Goal: Transaction & Acquisition: Purchase product/service

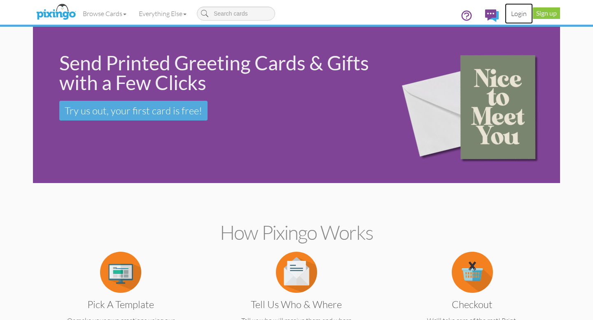
click at [520, 12] on link "Login" at bounding box center [519, 13] width 28 height 21
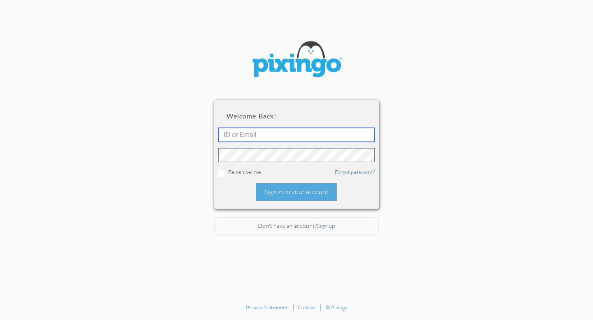
type input "[EMAIL_ADDRESS][DOMAIN_NAME]"
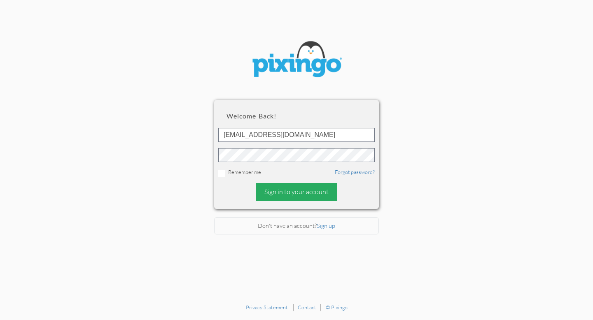
click at [291, 193] on div "Sign in to your account" at bounding box center [296, 192] width 81 height 18
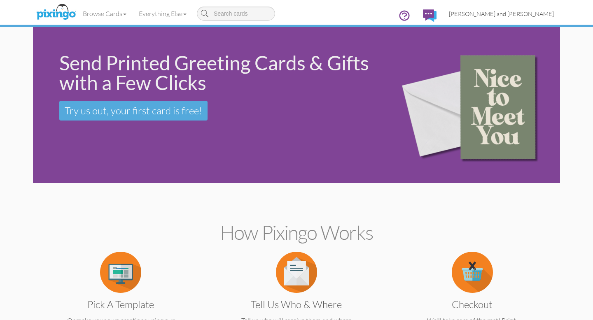
click at [526, 10] on span "[PERSON_NAME] and [PERSON_NAME]" at bounding box center [501, 13] width 105 height 7
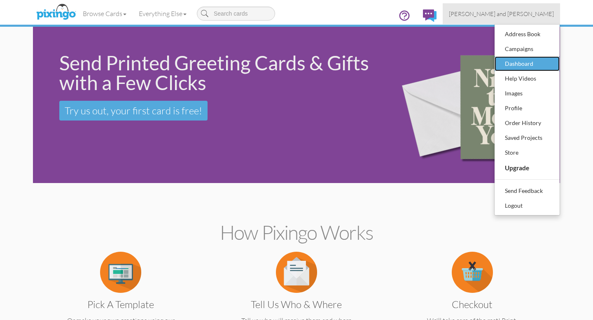
click at [514, 63] on div "Dashboard" at bounding box center [527, 64] width 49 height 12
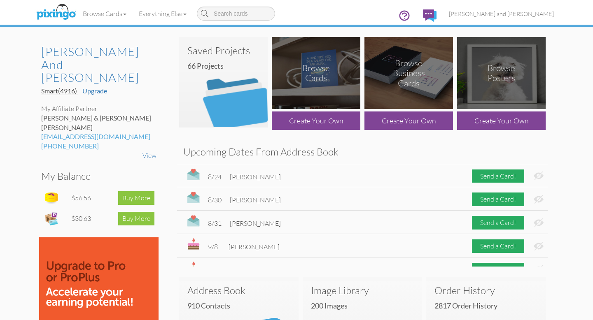
scroll to position [1, 0]
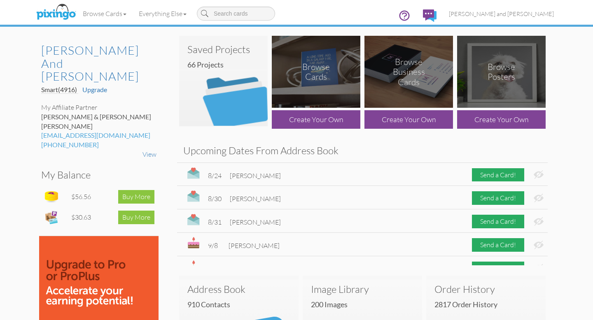
click at [233, 101] on img at bounding box center [223, 81] width 89 height 91
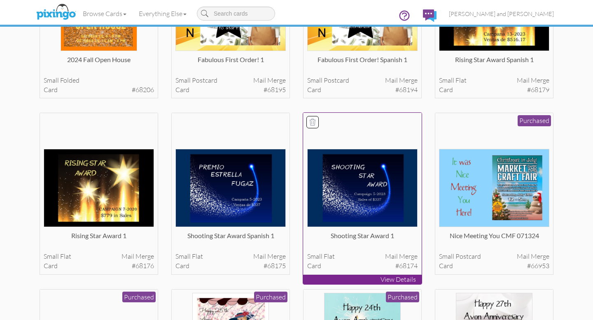
scroll to position [498, 0]
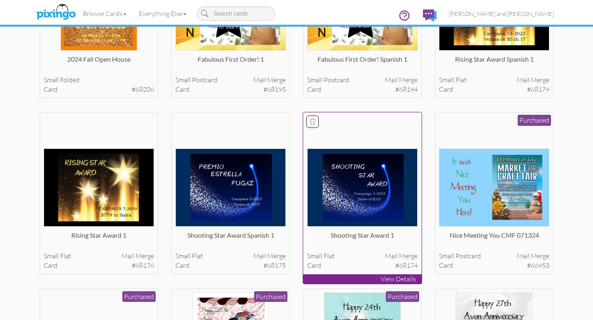
click at [344, 213] on img at bounding box center [362, 188] width 111 height 79
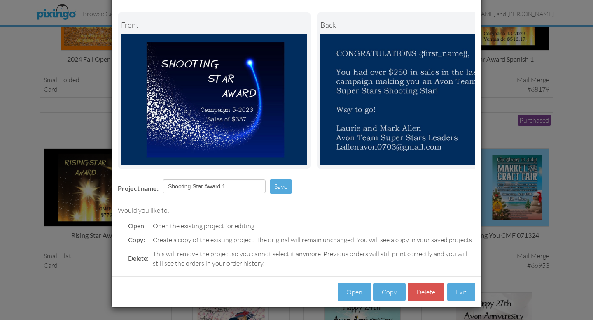
scroll to position [33, 0]
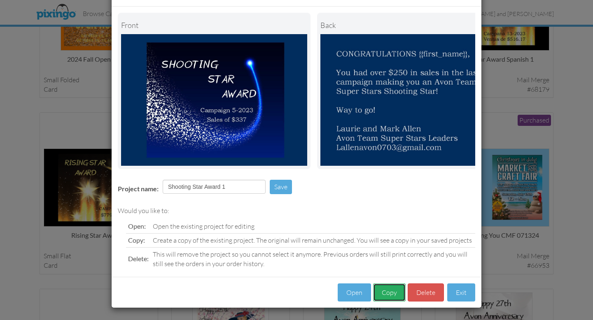
click at [392, 292] on button "Copy" at bounding box center [389, 293] width 33 height 19
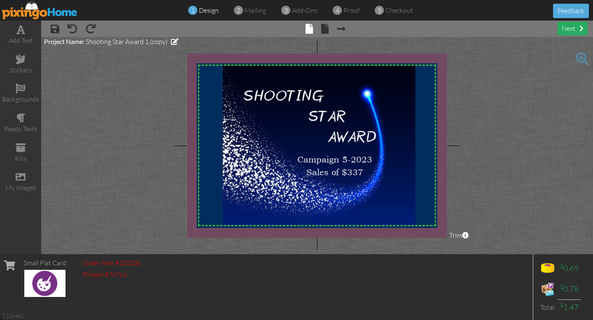
click at [571, 29] on div "next" at bounding box center [572, 29] width 30 height 14
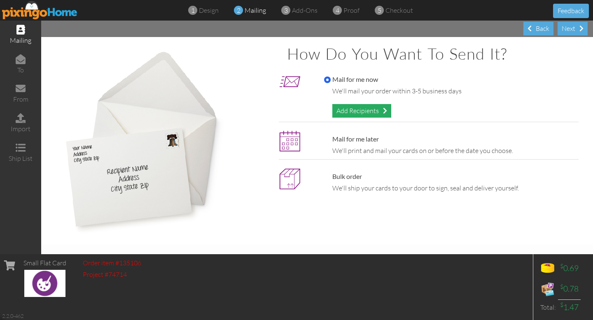
click at [367, 110] on div "Add Recipients" at bounding box center [361, 111] width 59 height 14
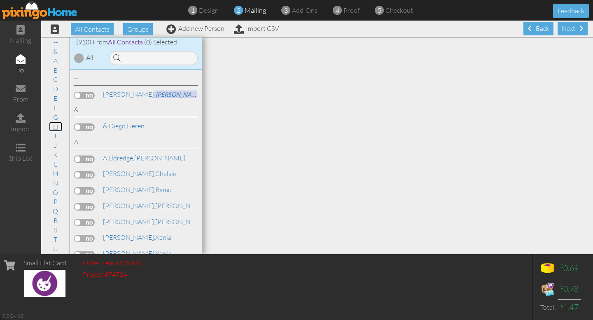
click at [55, 126] on link "H" at bounding box center [55, 127] width 13 height 10
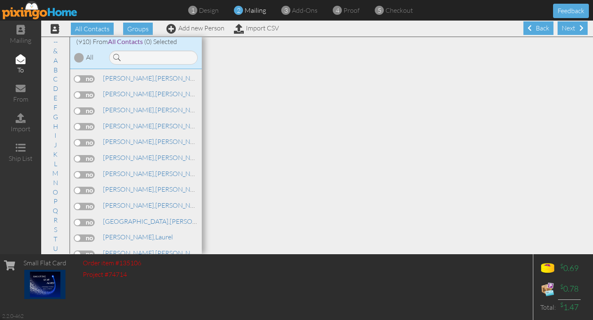
scroll to position [5192, 0]
click at [86, 284] on label at bounding box center [84, 287] width 21 height 7
click at [0, 0] on input "checkbox" at bounding box center [0, 0] width 0 height 0
click at [571, 28] on div "Next" at bounding box center [572, 28] width 30 height 14
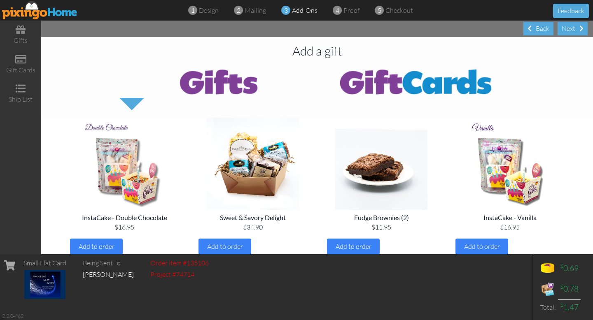
click at [571, 28] on div "Next" at bounding box center [572, 29] width 30 height 14
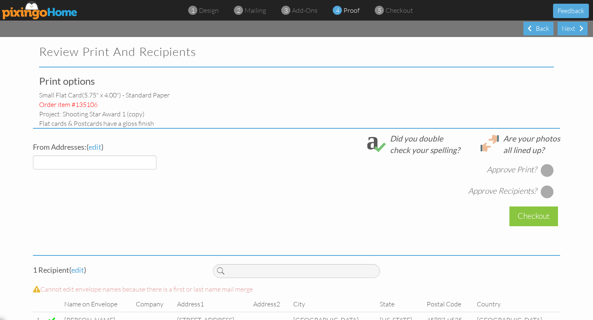
select select "object:4341"
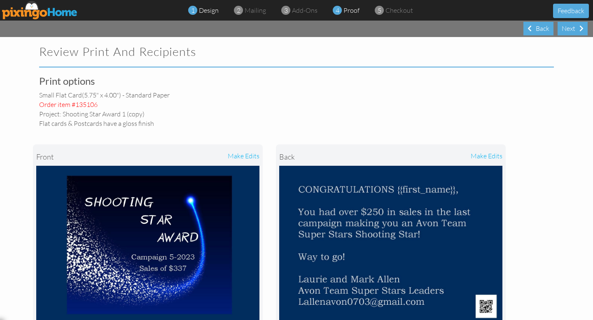
click at [213, 12] on span "design" at bounding box center [209, 10] width 20 height 8
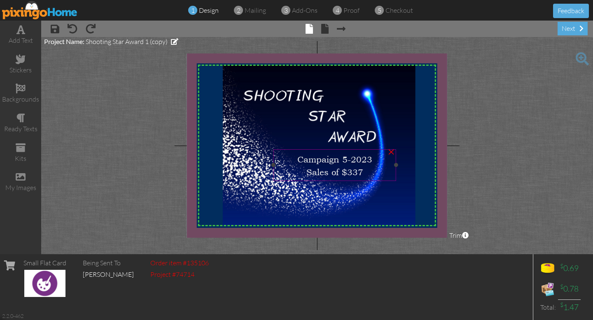
click at [373, 161] on div "Campaign 5-2023" at bounding box center [334, 158] width 117 height 13
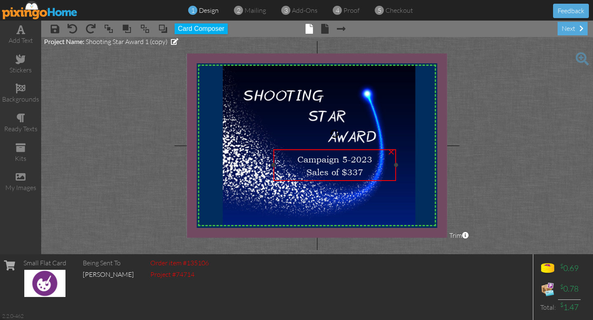
click at [373, 161] on div "Campaign 5-2023" at bounding box center [334, 158] width 117 height 13
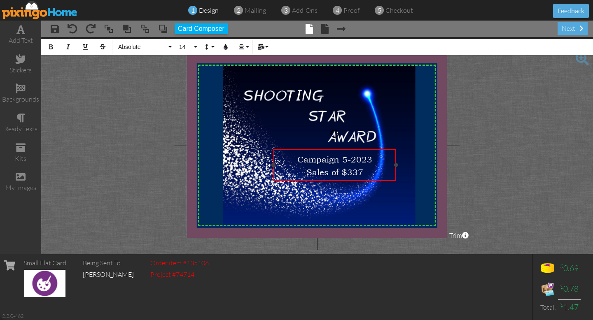
click at [373, 161] on div "Campaign 5-2023" at bounding box center [334, 158] width 117 height 13
click at [364, 170] on div "Sales of $337" at bounding box center [334, 171] width 117 height 13
click at [488, 149] on project-studio-wrapper "X X X X X X X X X X X X X X X X X X X X X X X X X X X X X X X X X X X X X X X X…" at bounding box center [317, 145] width 552 height 217
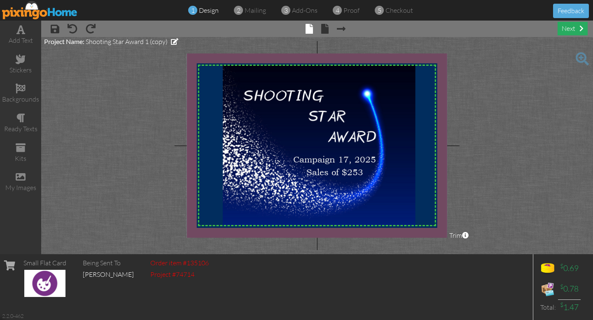
click at [571, 28] on div "next" at bounding box center [572, 29] width 30 height 14
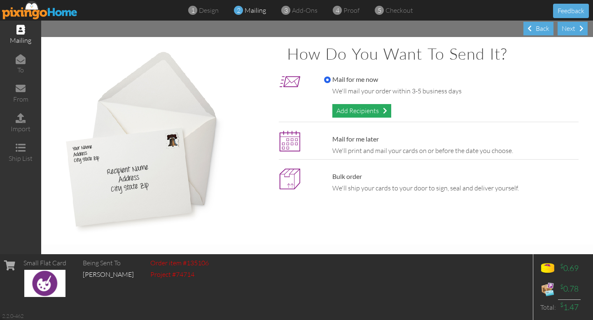
click at [371, 110] on div "Add Recipients" at bounding box center [361, 111] width 59 height 14
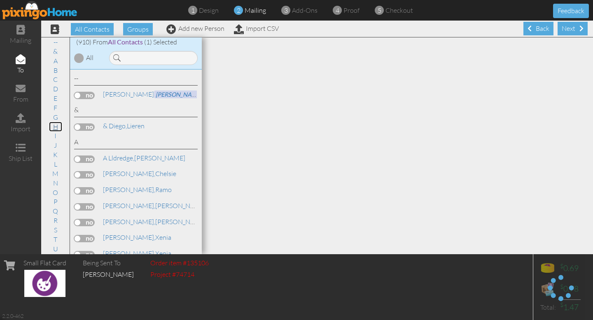
click at [56, 127] on link "H" at bounding box center [55, 127] width 13 height 10
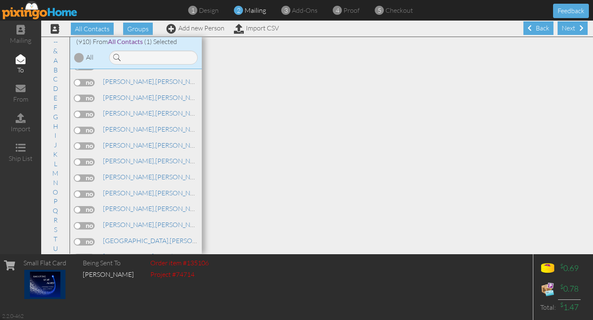
scroll to position [5178, 0]
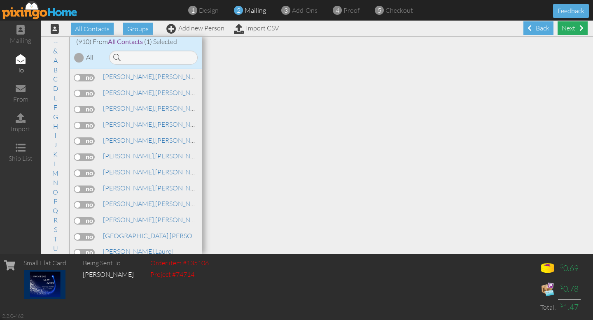
click at [571, 30] on div "Next" at bounding box center [572, 28] width 30 height 14
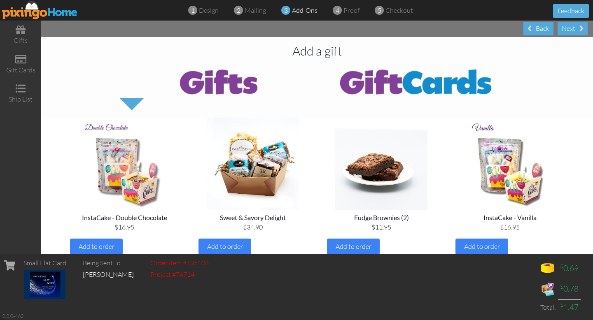
click at [571, 30] on div "Next" at bounding box center [572, 29] width 30 height 14
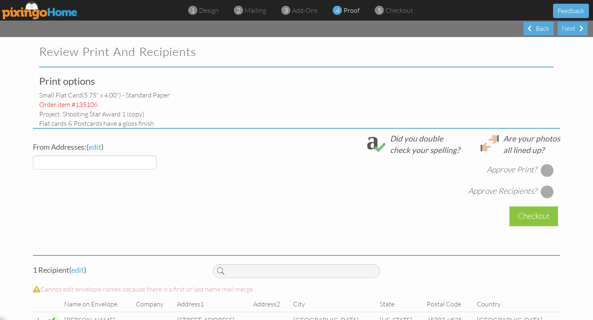
select select "object:6461"
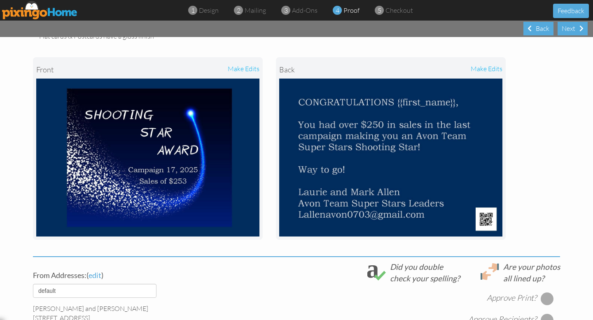
scroll to position [241, 0]
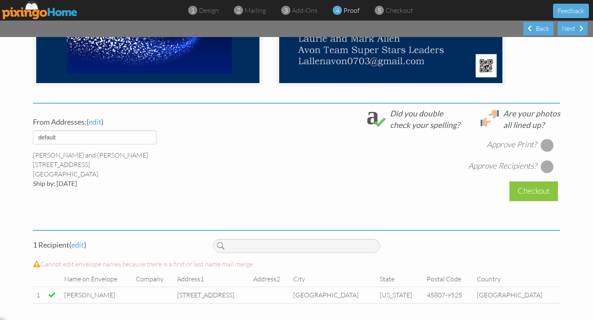
click at [548, 146] on div at bounding box center [547, 145] width 13 height 13
click at [546, 167] on div at bounding box center [547, 166] width 13 height 13
click at [543, 188] on div "Checkout" at bounding box center [533, 191] width 49 height 19
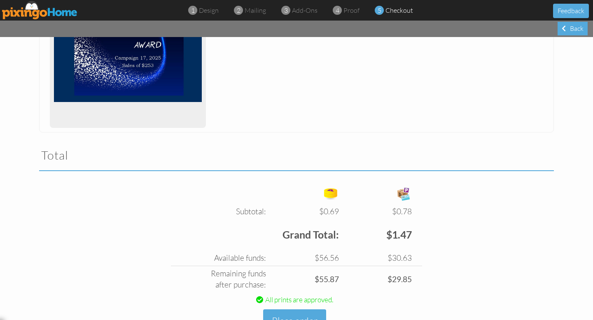
scroll to position [202, 0]
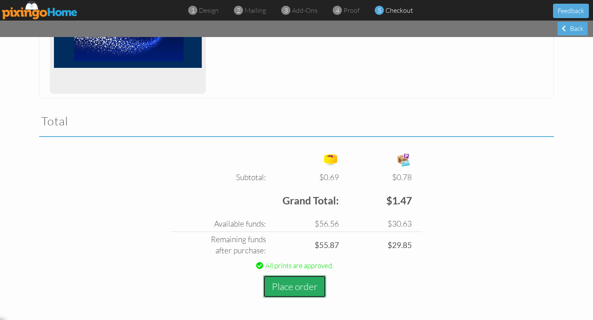
click at [302, 290] on button "Place order" at bounding box center [294, 286] width 63 height 23
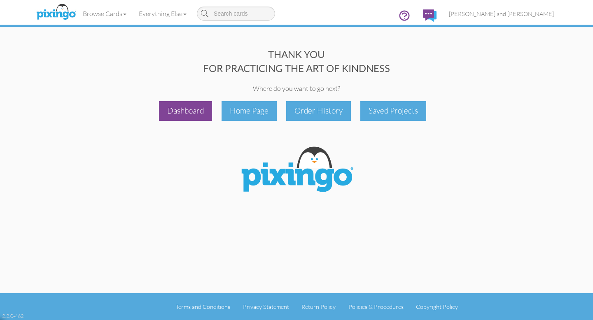
click at [190, 107] on div "Dashboard" at bounding box center [185, 110] width 53 height 19
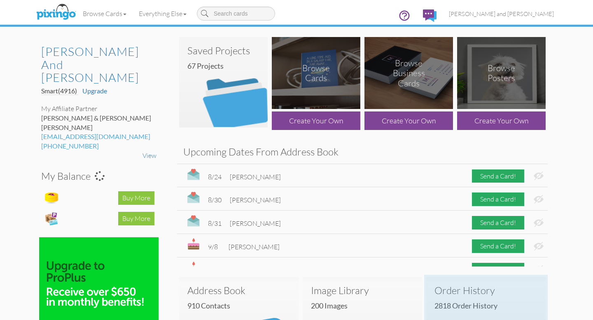
click at [481, 289] on h3 "Order History" at bounding box center [485, 290] width 103 height 11
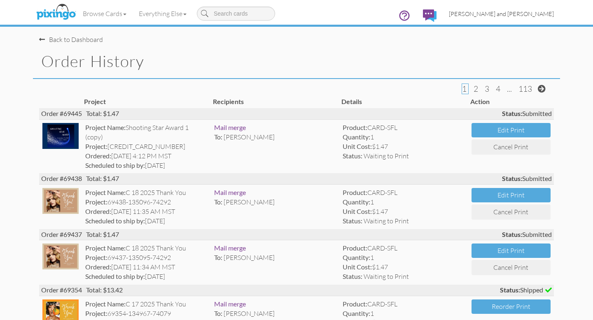
click at [538, 12] on span "[PERSON_NAME] and [PERSON_NAME]" at bounding box center [501, 13] width 105 height 7
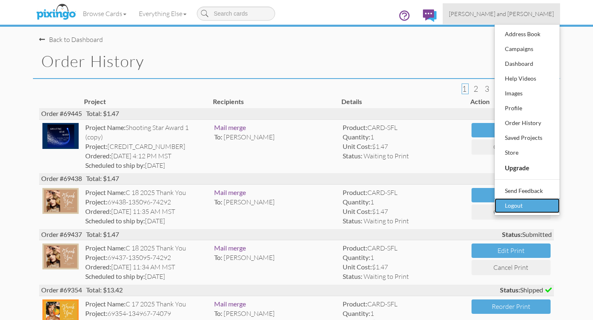
click at [518, 203] on div "Logout" at bounding box center [527, 206] width 49 height 12
